Goal: Information Seeking & Learning: Learn about a topic

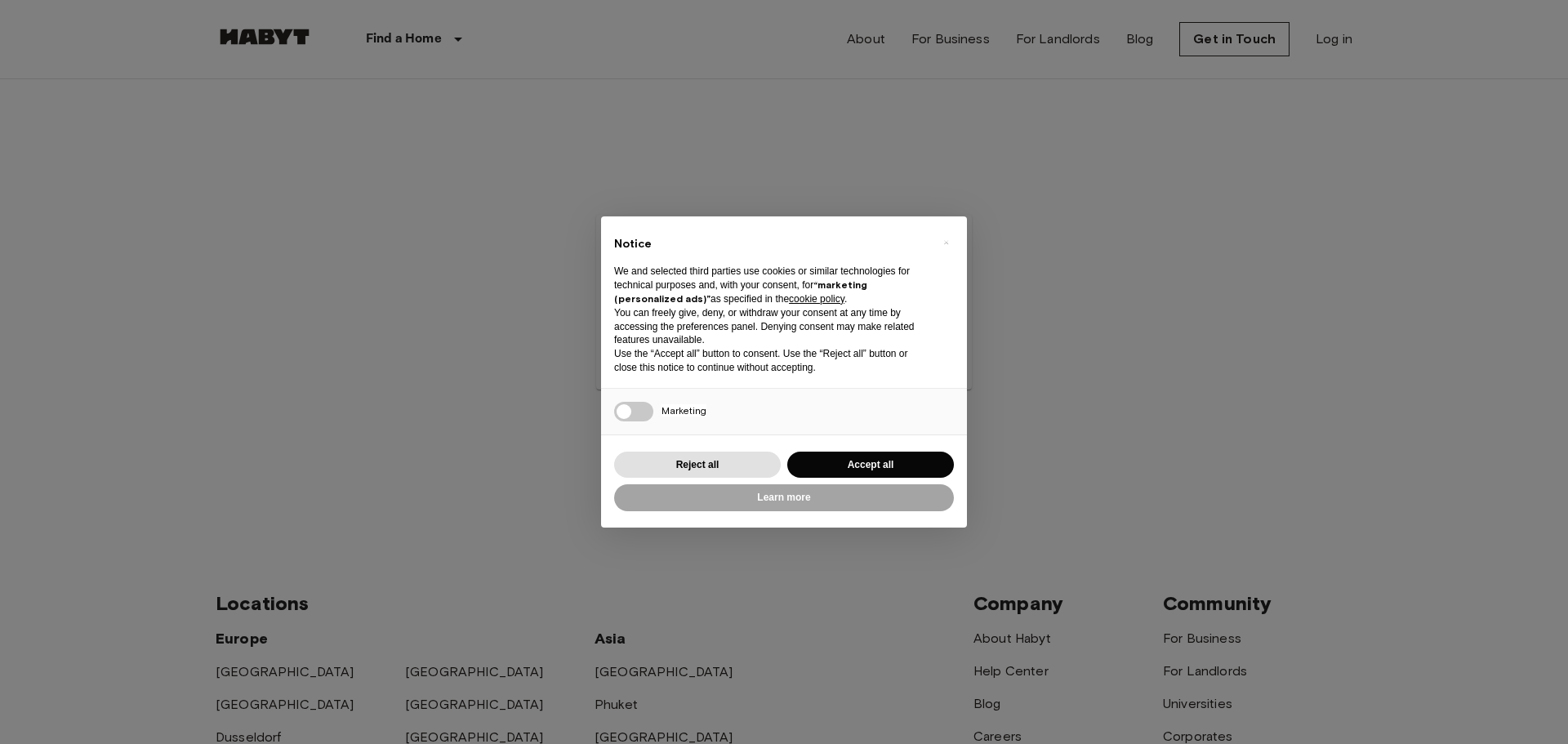
click at [691, 47] on div "× Notice We and selected third parties use cookies or similar technologies for …" at bounding box center [784, 372] width 1568 height 744
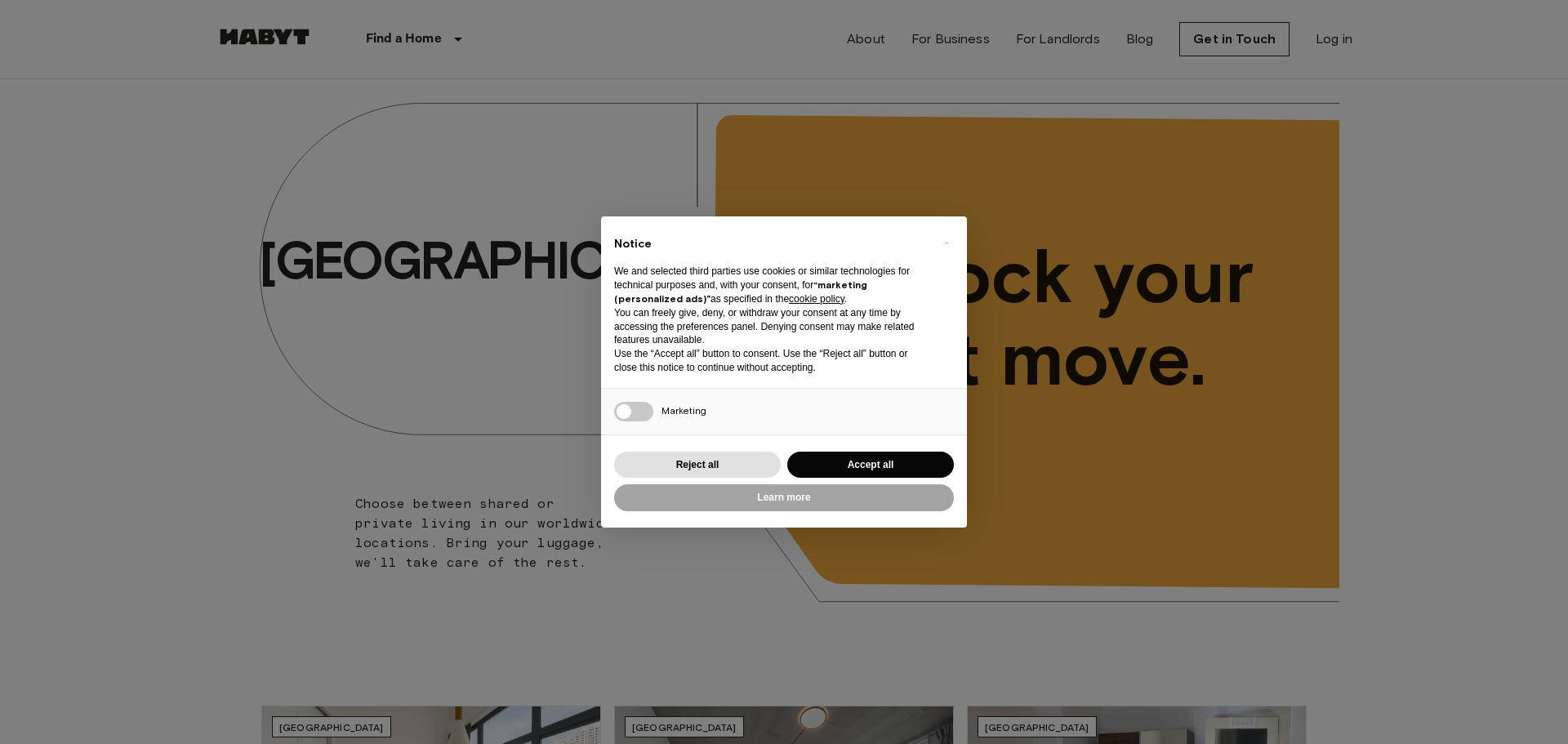
click at [263, 369] on div "× Notice We and selected third parties use cookies or similar technologies for …" at bounding box center [784, 372] width 1568 height 744
click at [700, 460] on button "Reject all" at bounding box center [697, 466] width 167 height 27
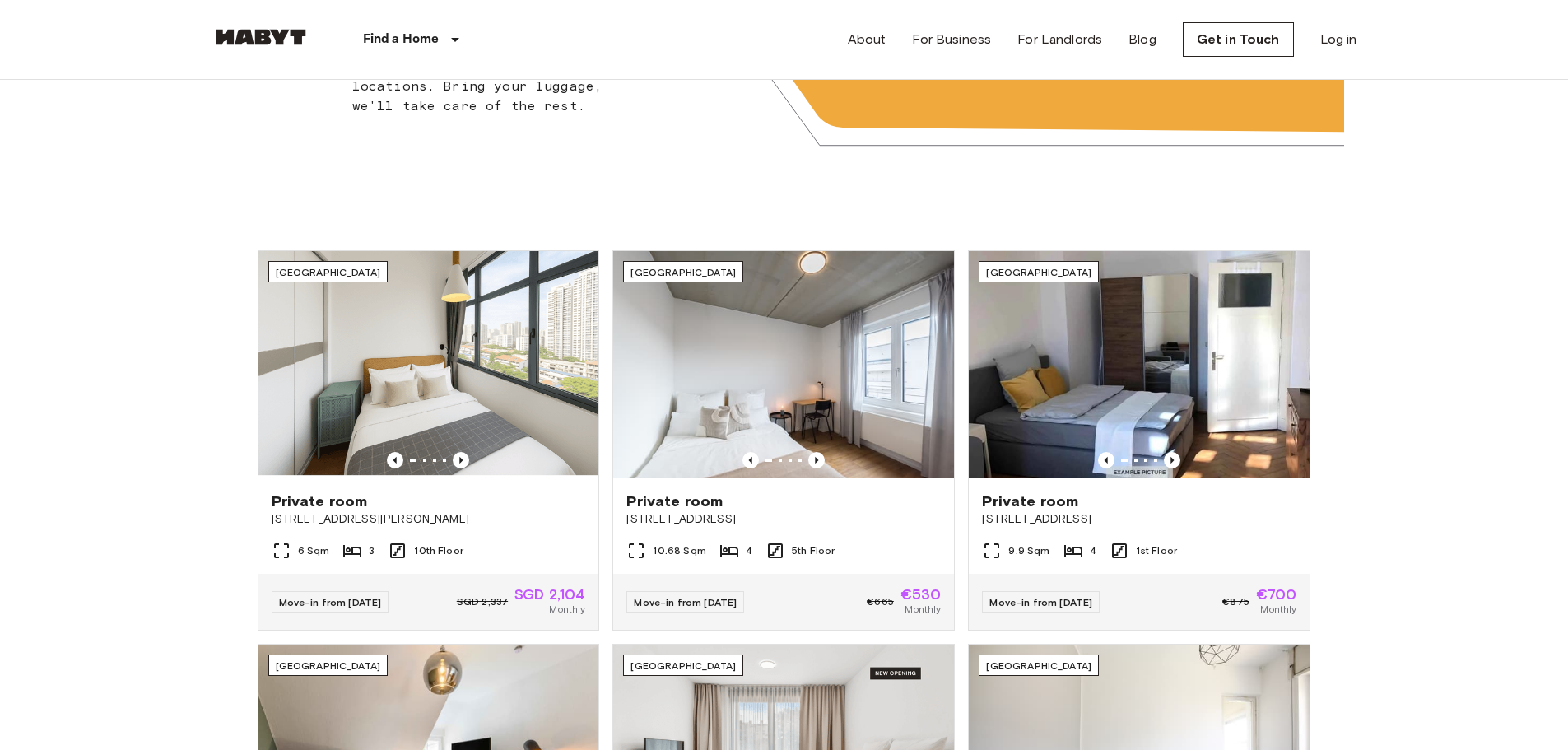
scroll to position [450, 0]
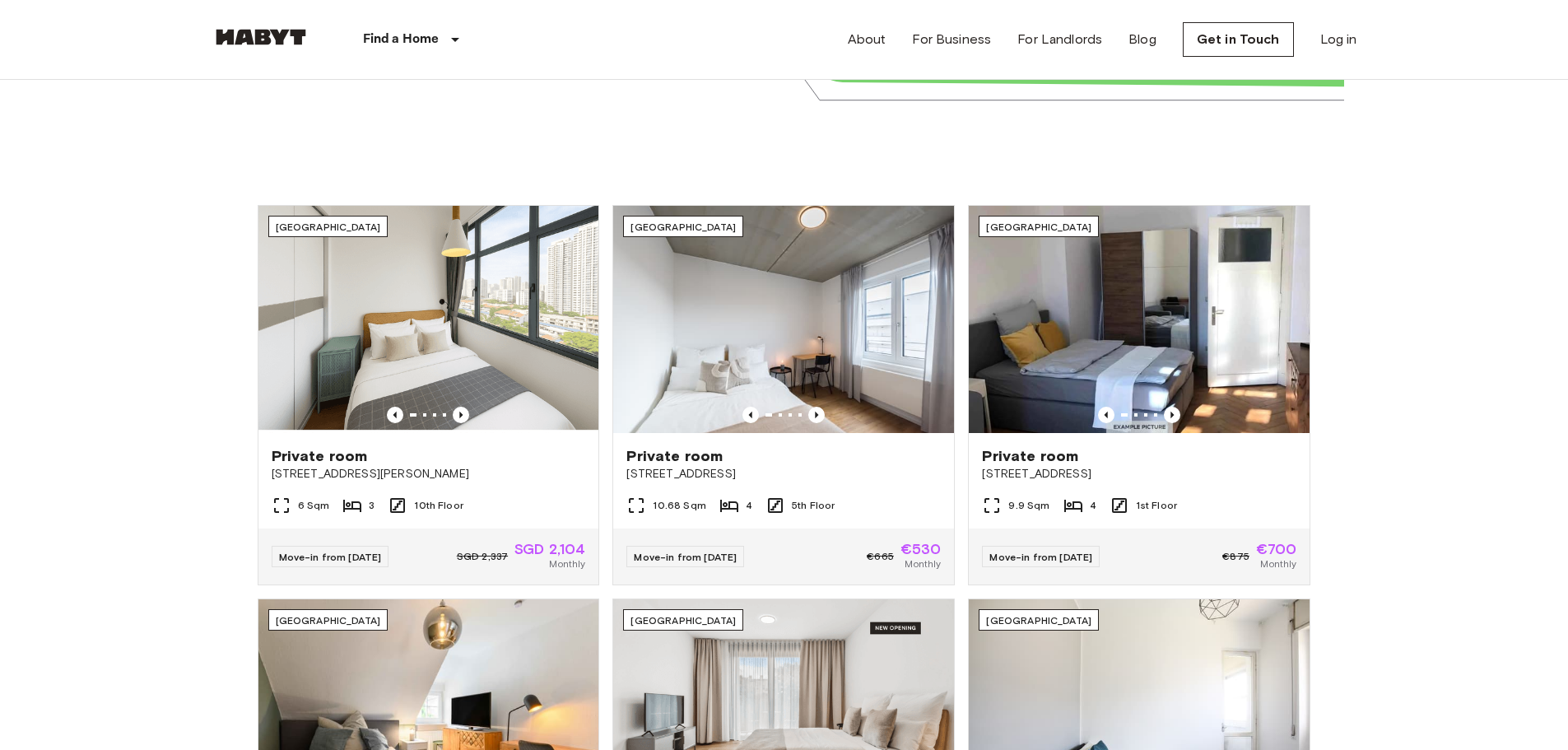
scroll to position [566, 0]
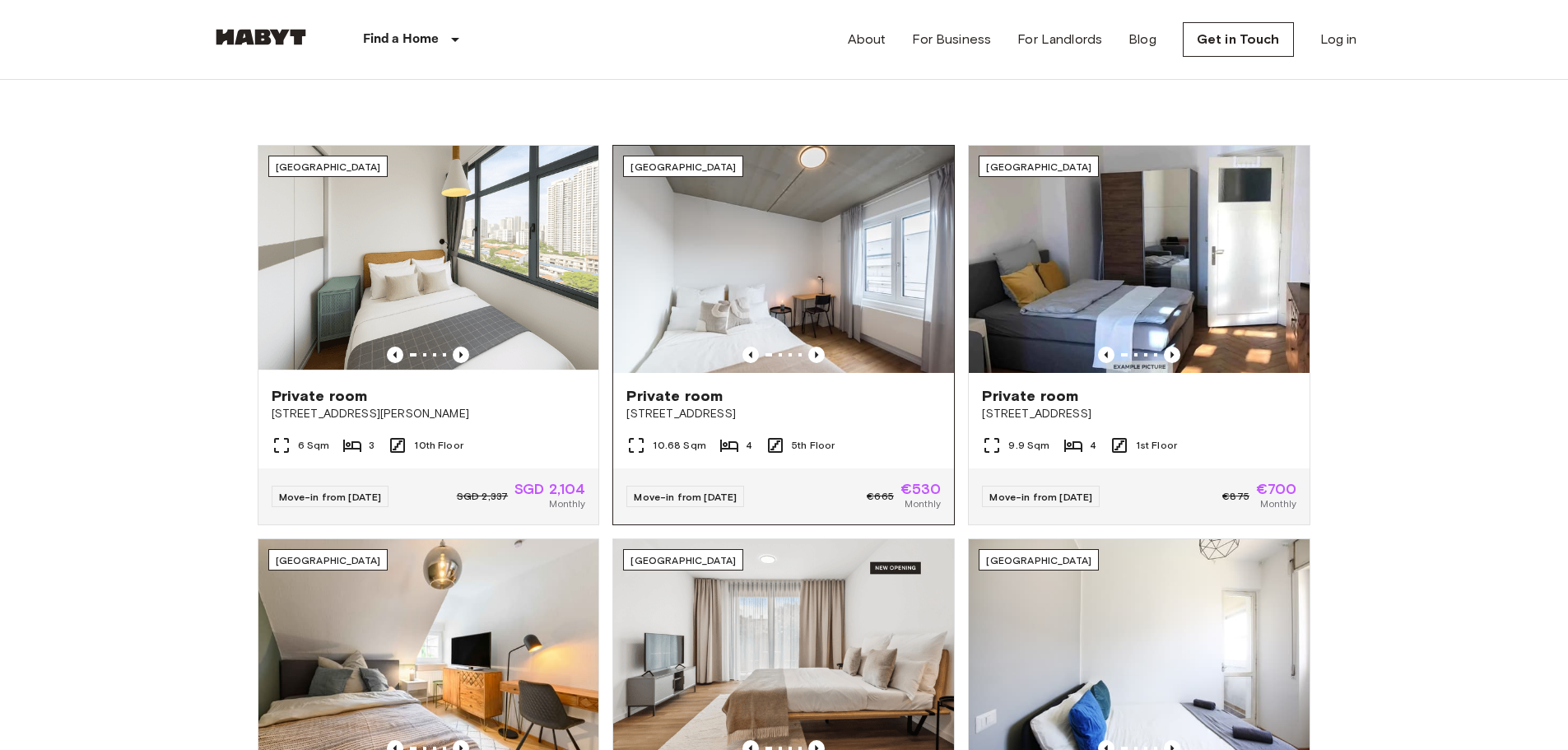
click at [812, 260] on img at bounding box center [783, 259] width 341 height 227
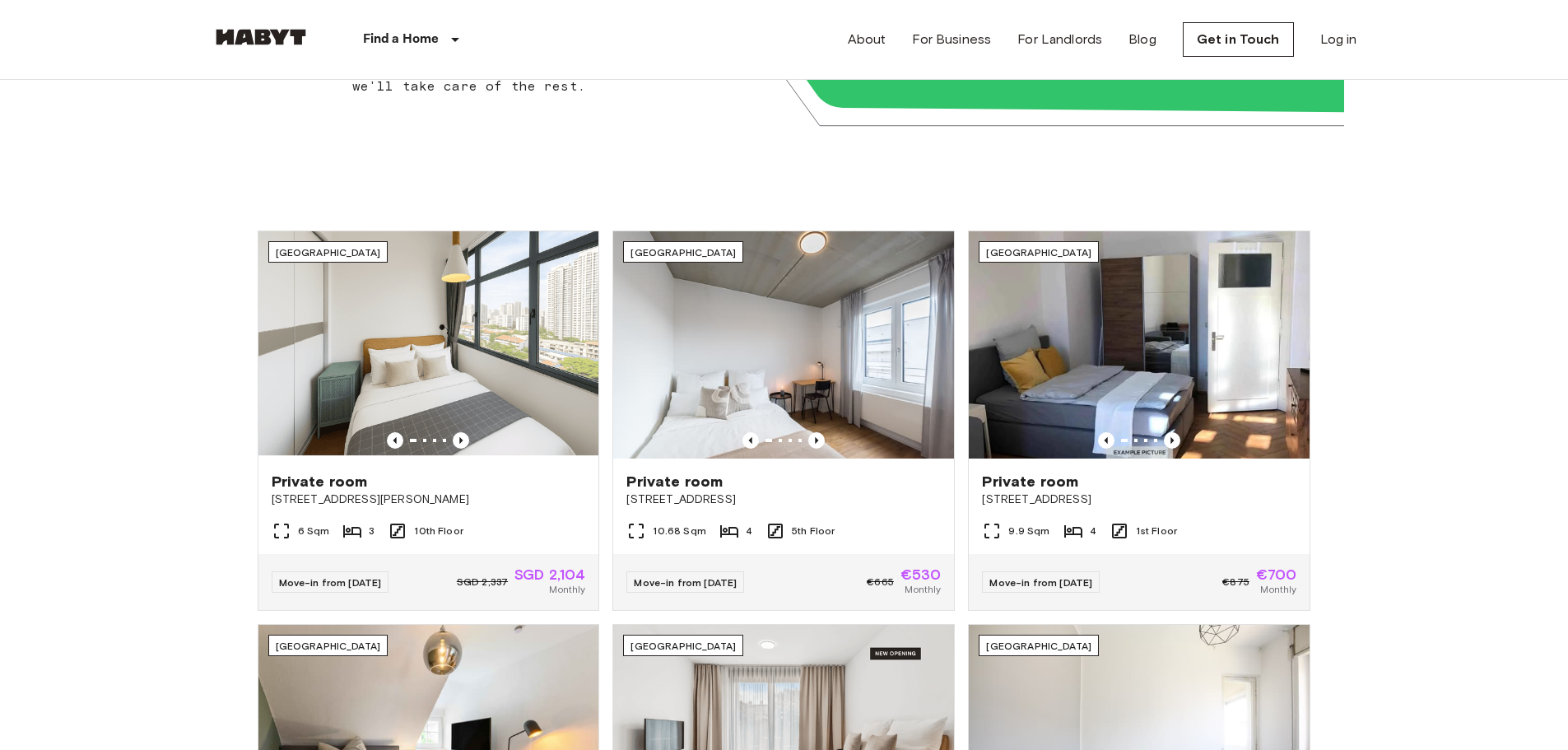
scroll to position [0, 0]
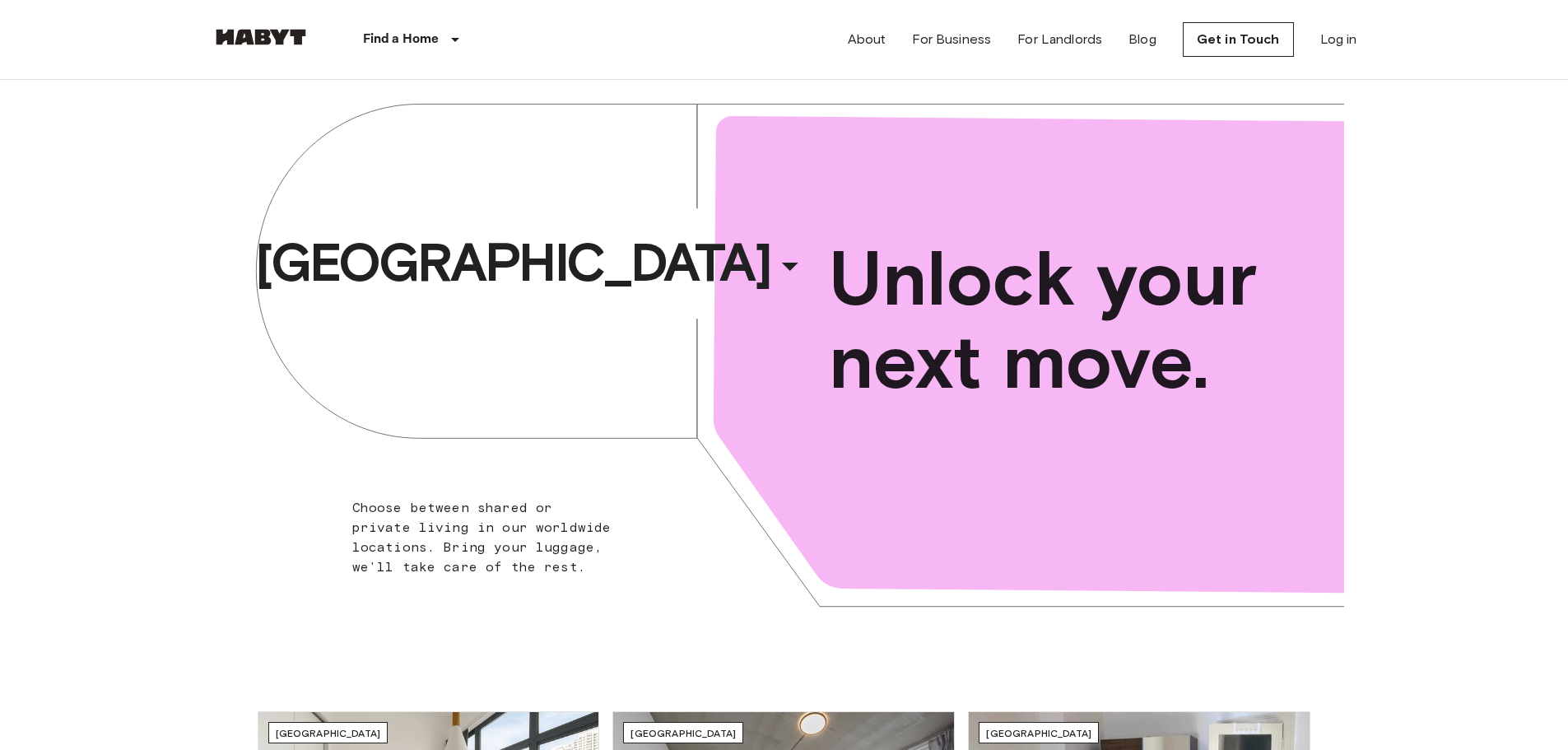
click at [1433, 293] on div "Brussels ​ ​ Choose between shared or private living in our worldwide locations…" at bounding box center [784, 365] width 1568 height 572
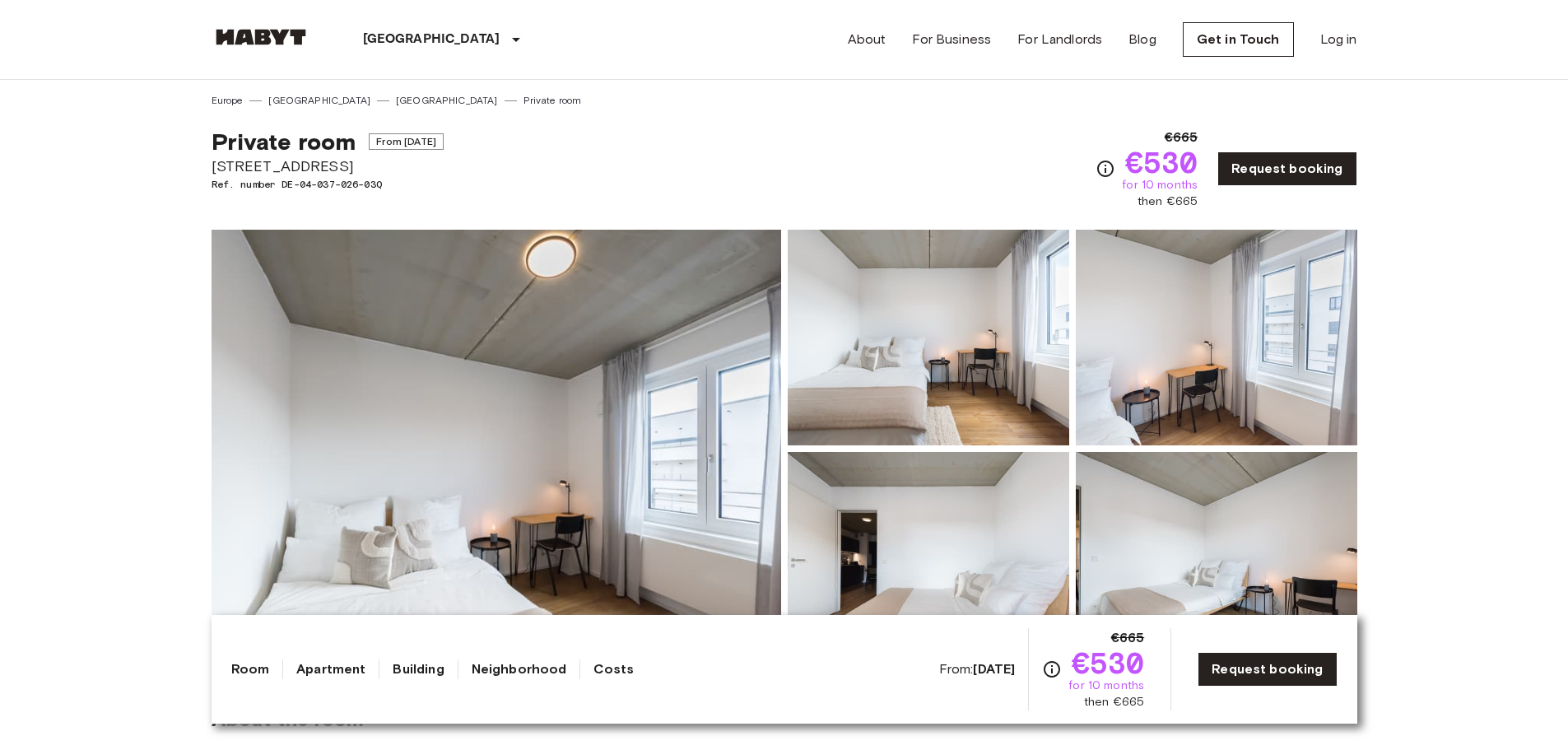
click at [774, 168] on div "Private room From Jan 3 2026 Gref-Völsing-Straße 15 Ref. number DE-04-037-026-0…" at bounding box center [785, 159] width 1146 height 102
click at [1333, 42] on link "Log in" at bounding box center [1339, 39] width 37 height 20
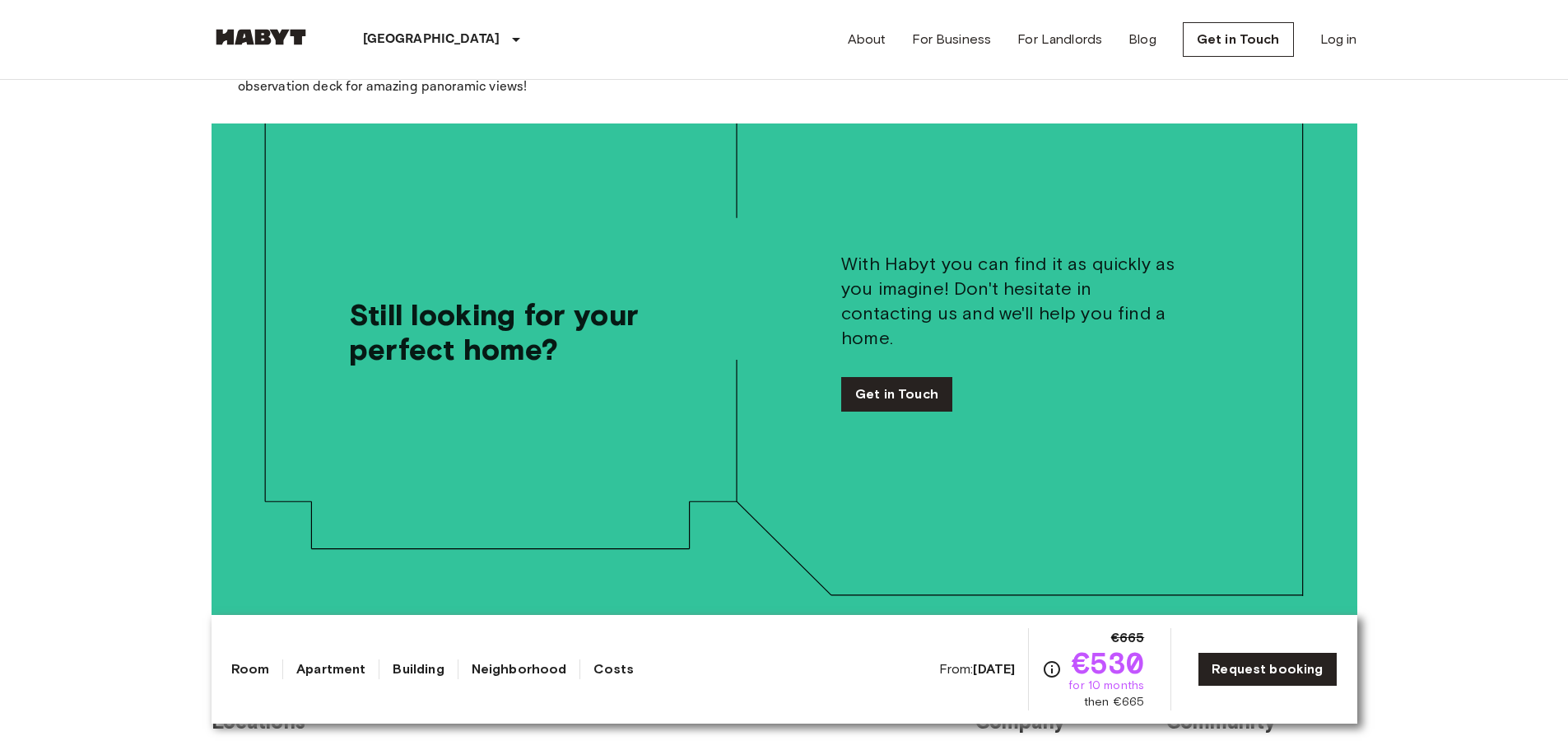
scroll to position [3692, 0]
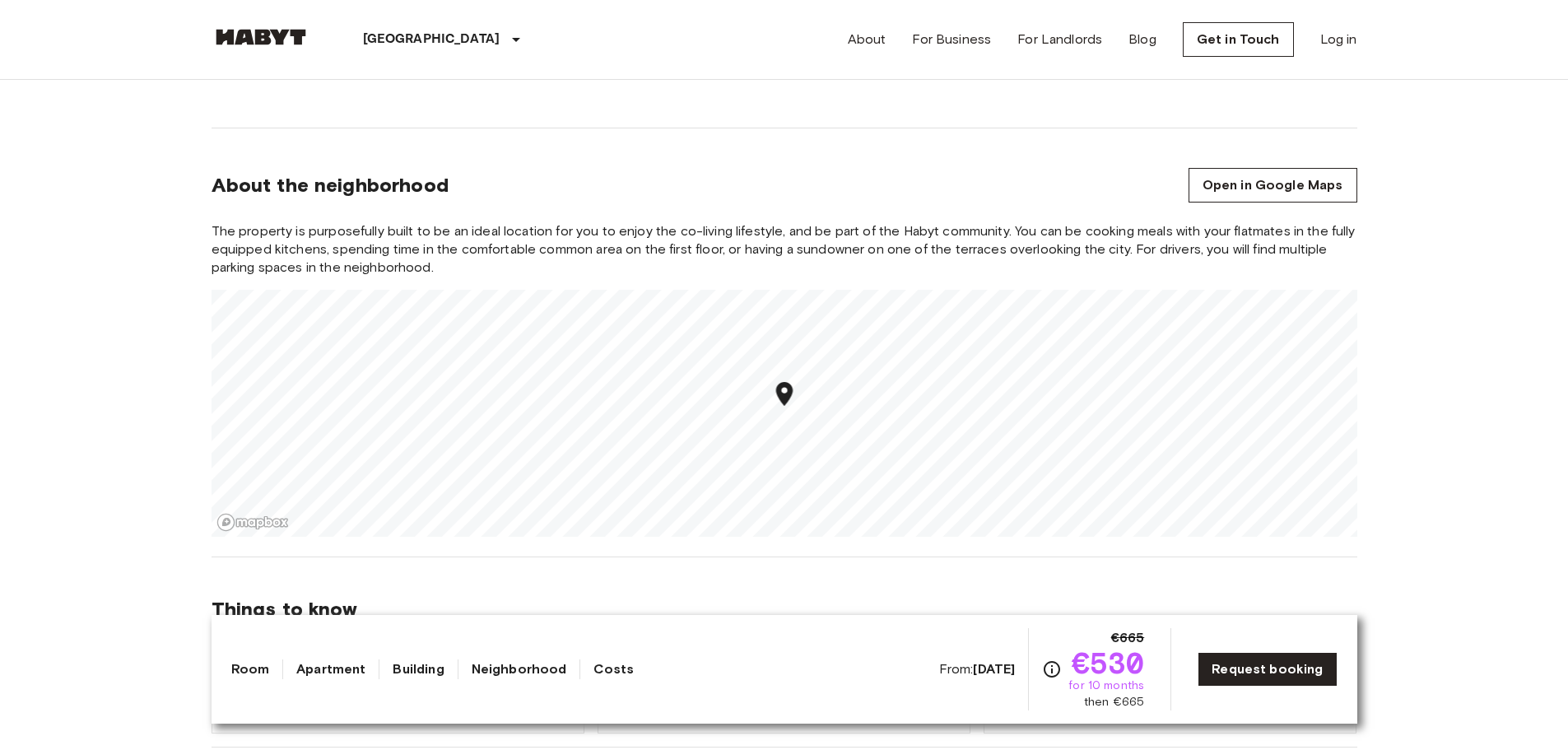
scroll to position [1776, 0]
